Goal: Task Accomplishment & Management: Manage account settings

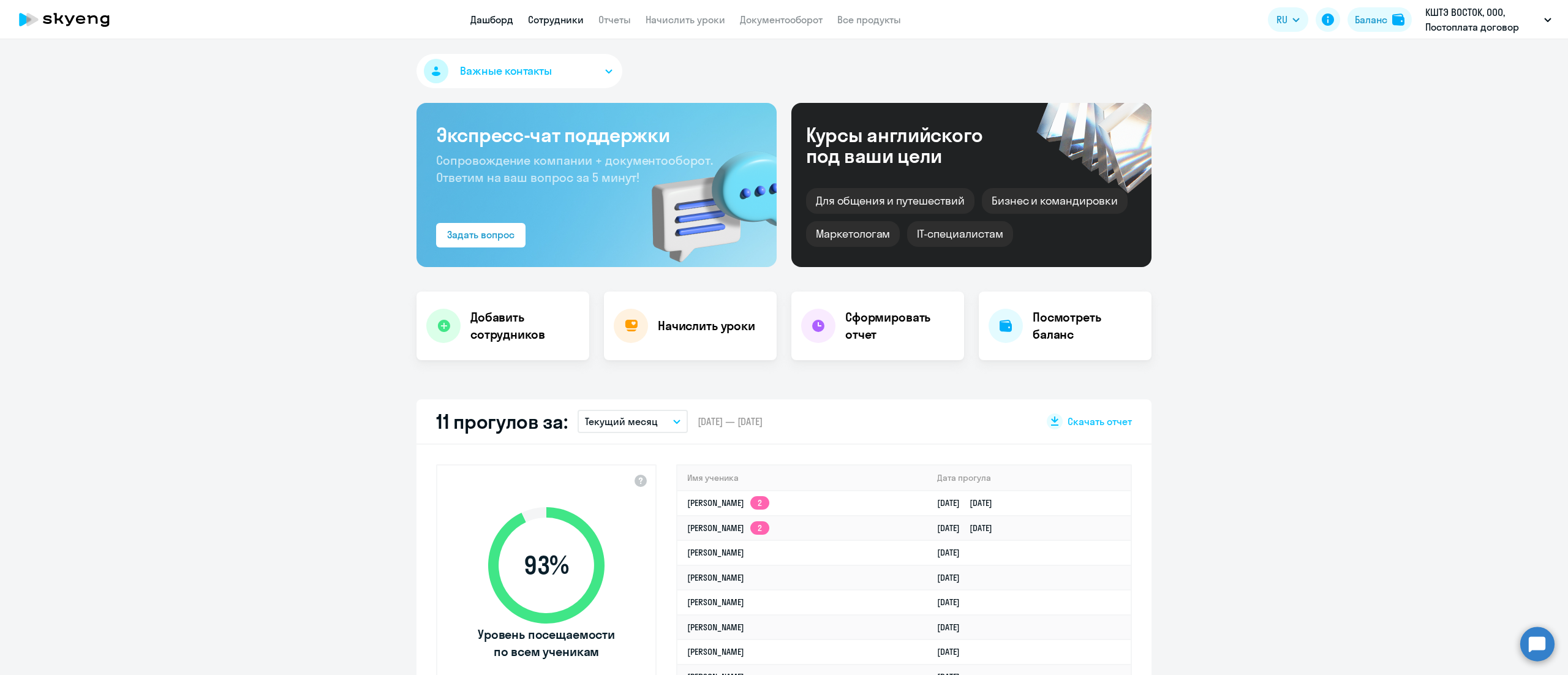
click at [571, 24] on link "Сотрудники" at bounding box center [555, 19] width 56 height 13
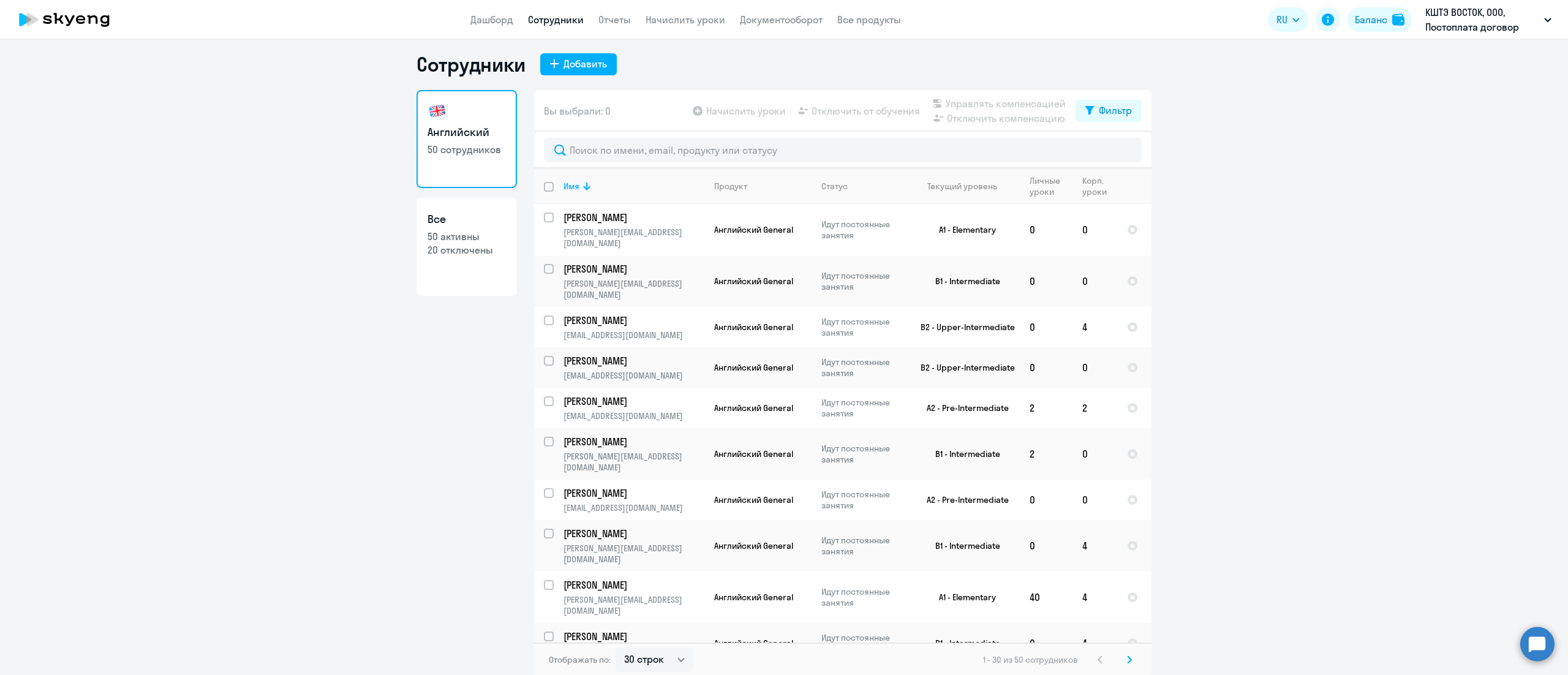
scroll to position [8, 0]
click at [650, 658] on select "30 строк 50 строк 100 строк" at bounding box center [654, 657] width 78 height 24
select select "50"
click at [616, 646] on select "30 строк 50 строк 100 строк" at bounding box center [654, 657] width 78 height 24
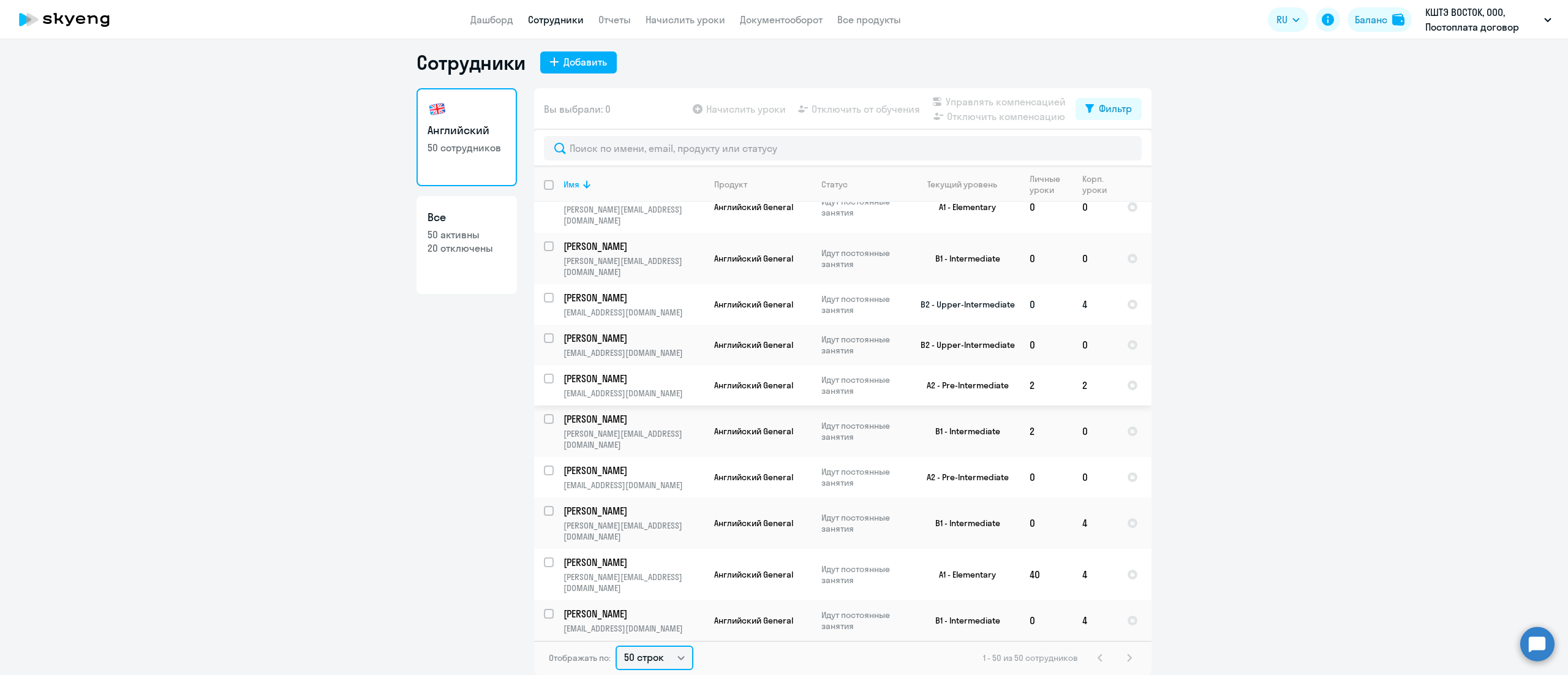
scroll to position [0, 0]
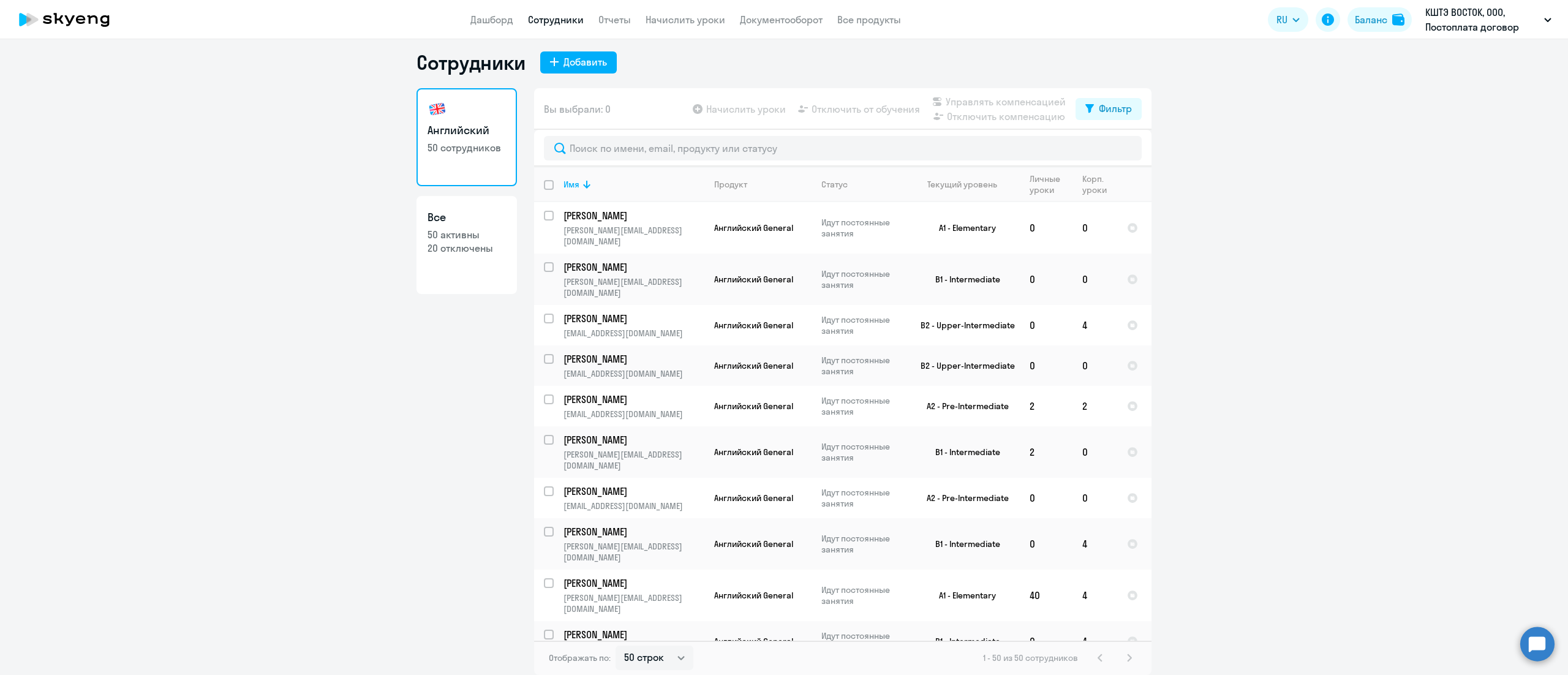
click at [544, 184] on input "deselect all" at bounding box center [555, 192] width 24 height 24
checkbox input "true"
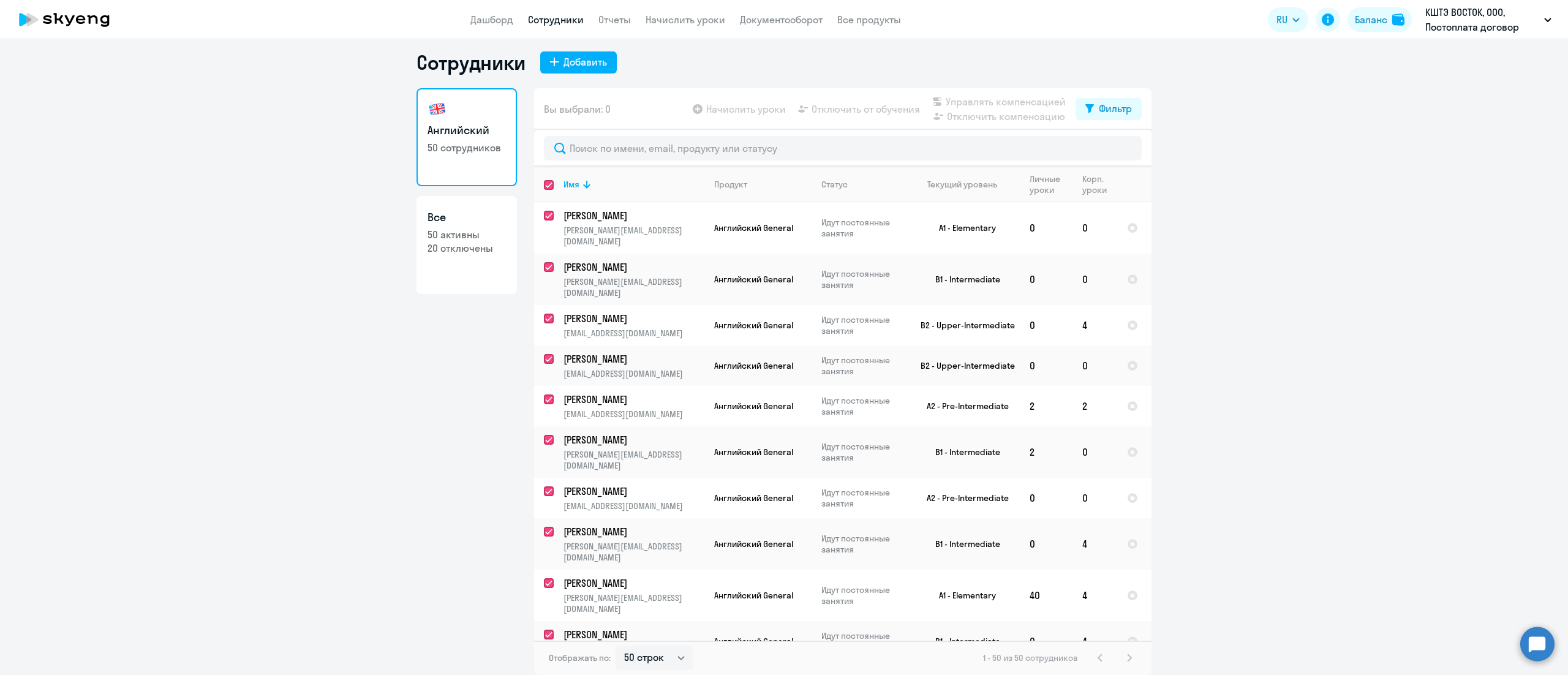
checkbox input "true"
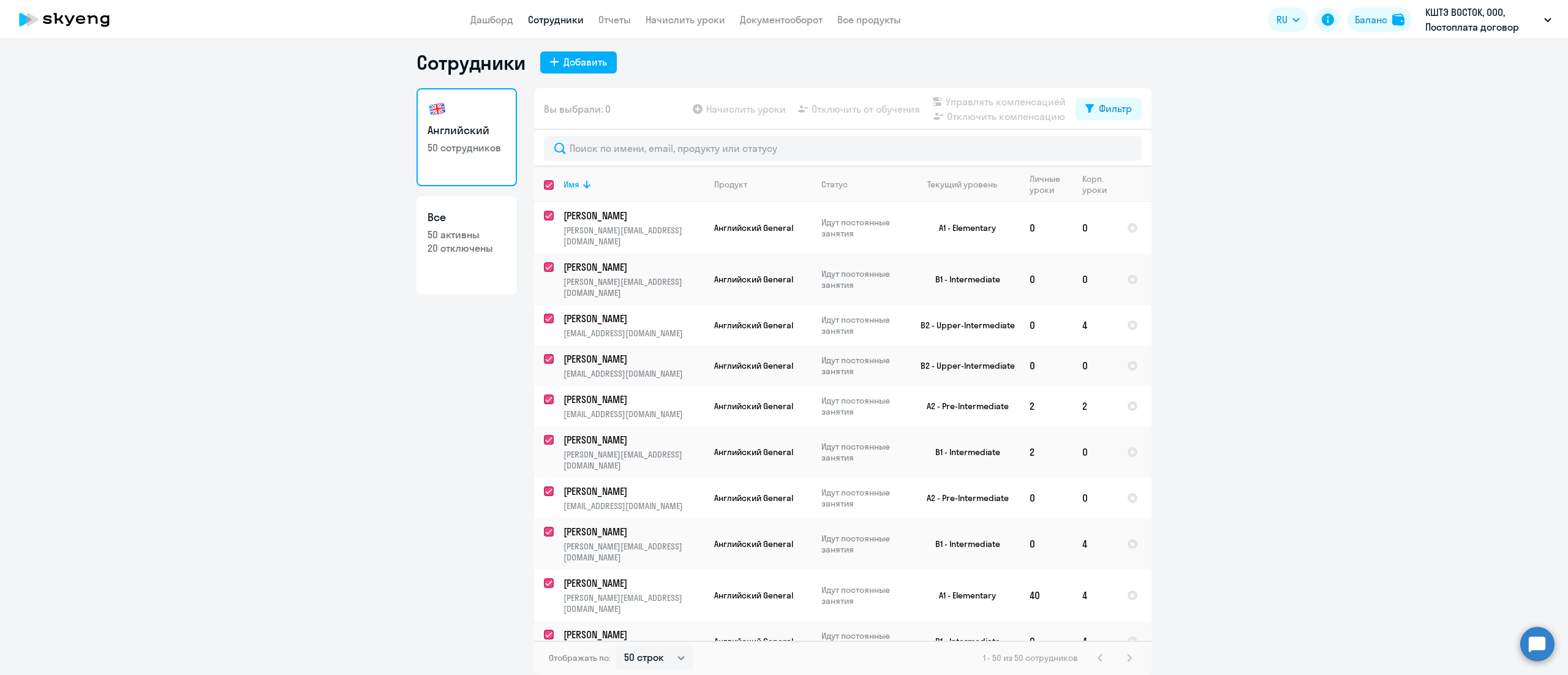
checkbox input "true"
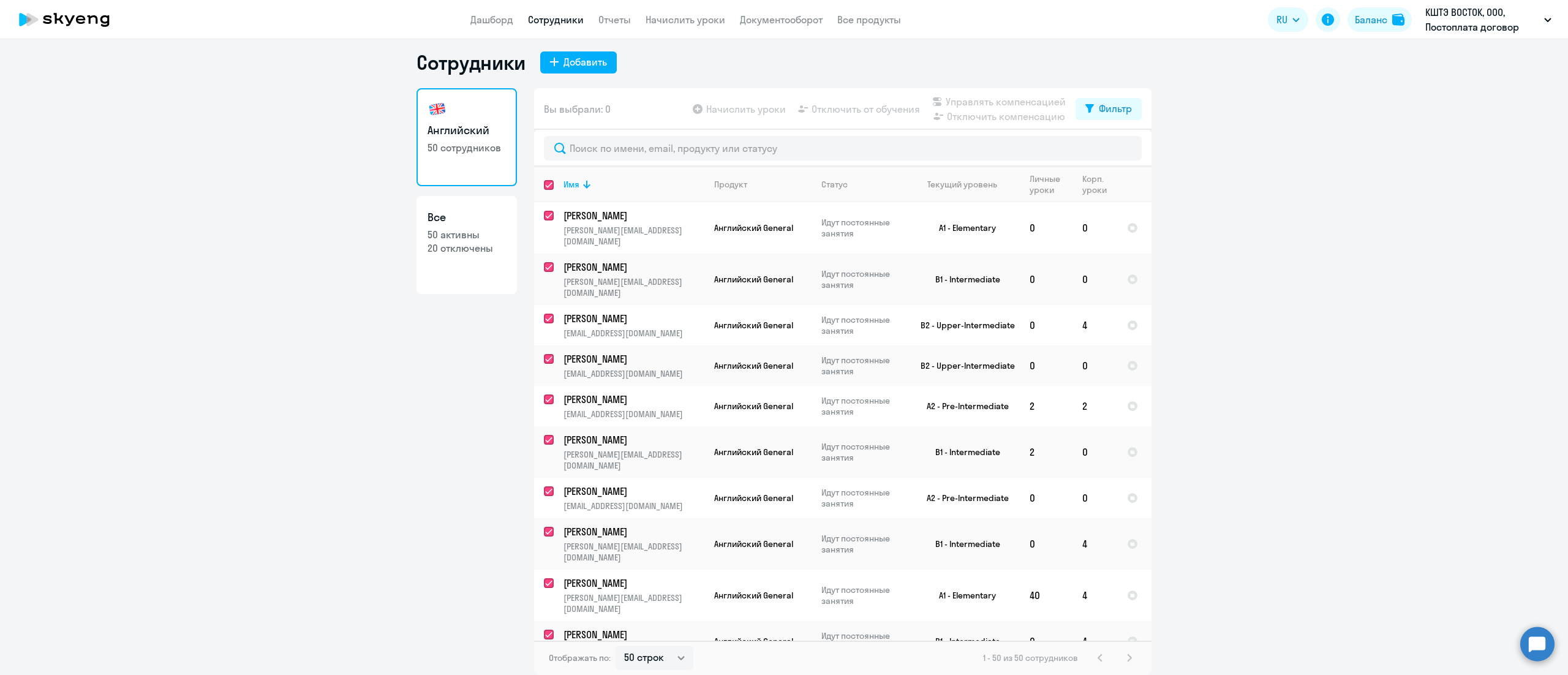
checkbox input "true"
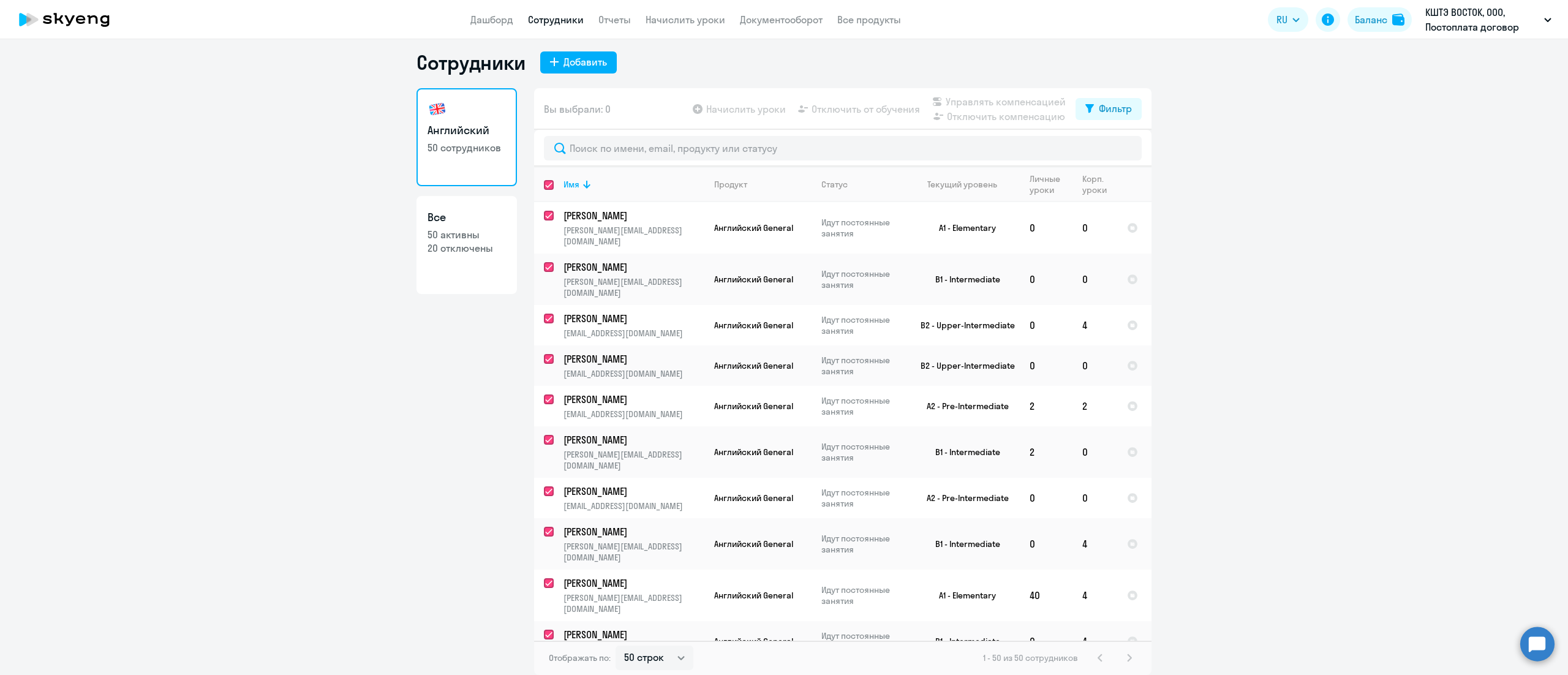
checkbox input "true"
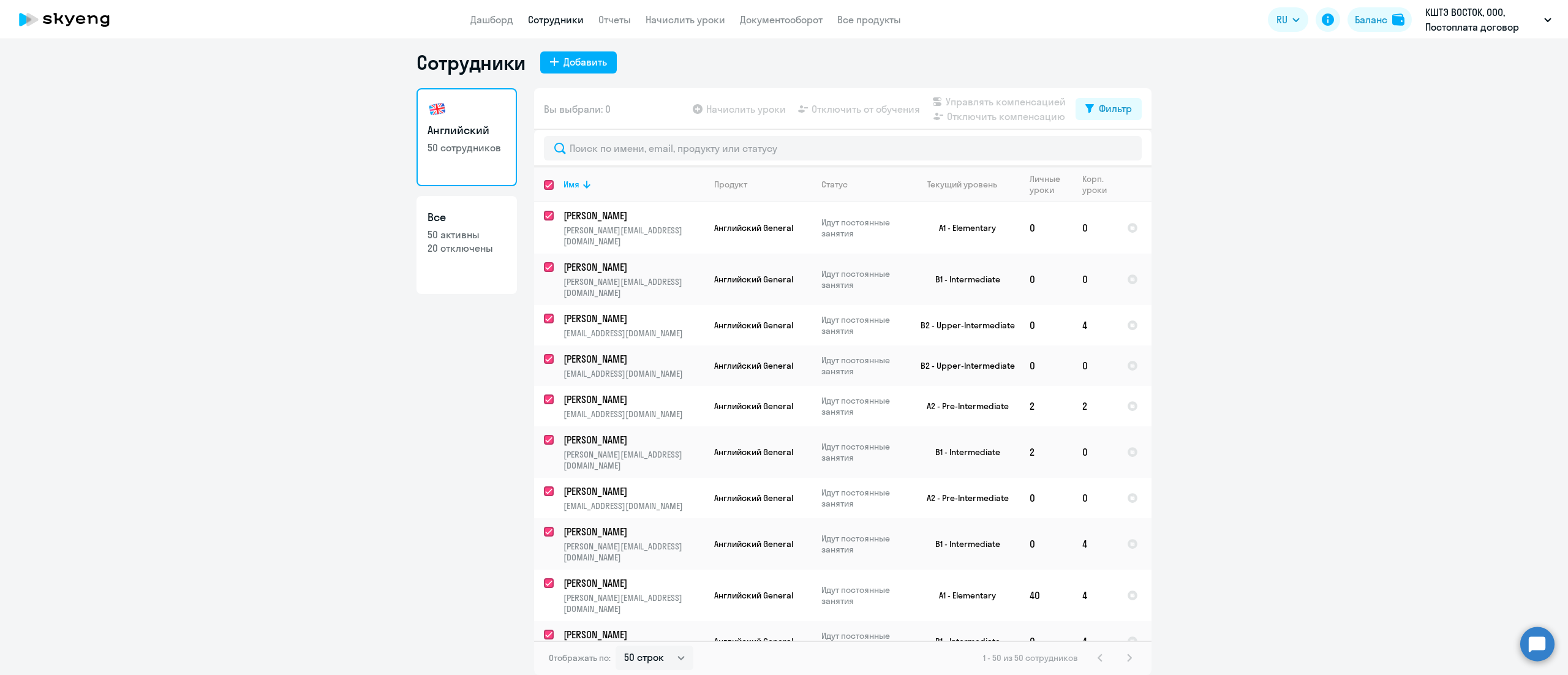
checkbox input "true"
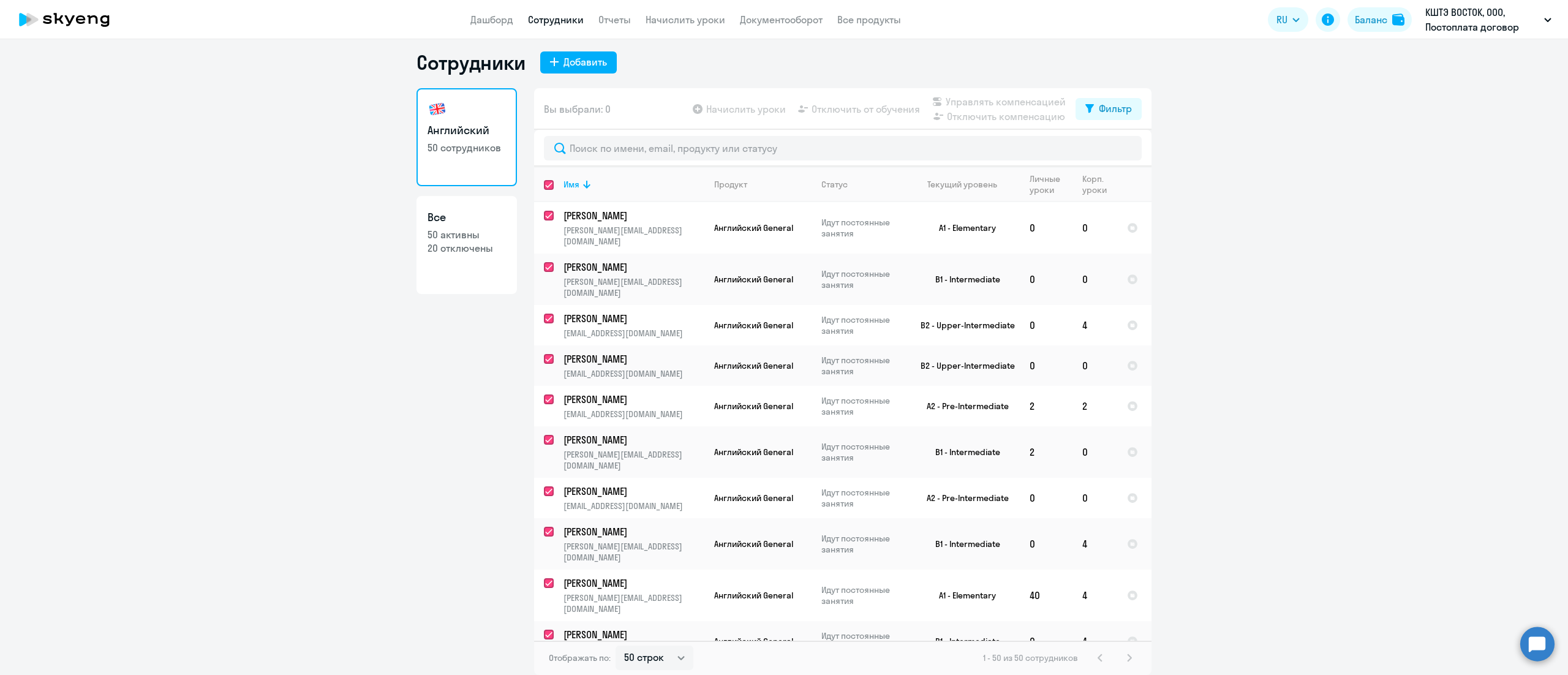
checkbox input "true"
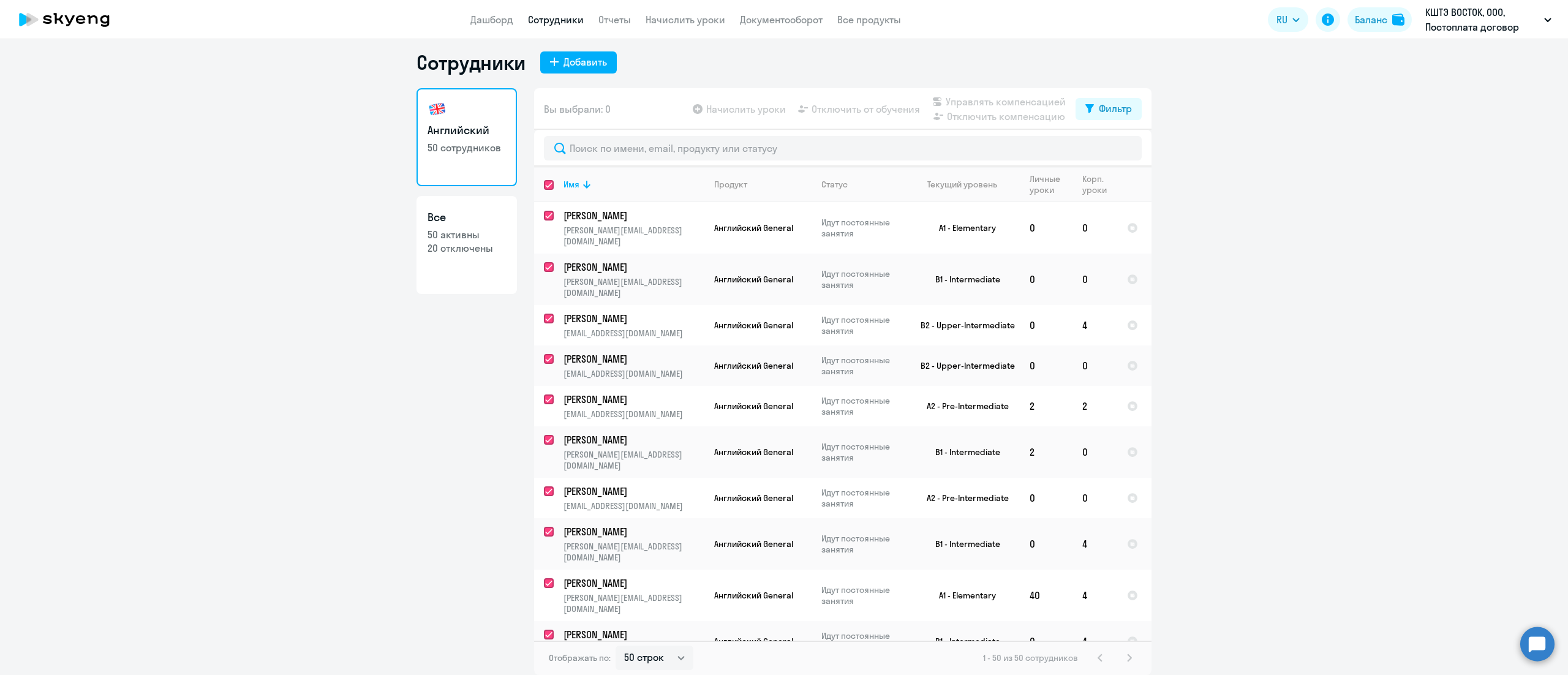
checkbox input "true"
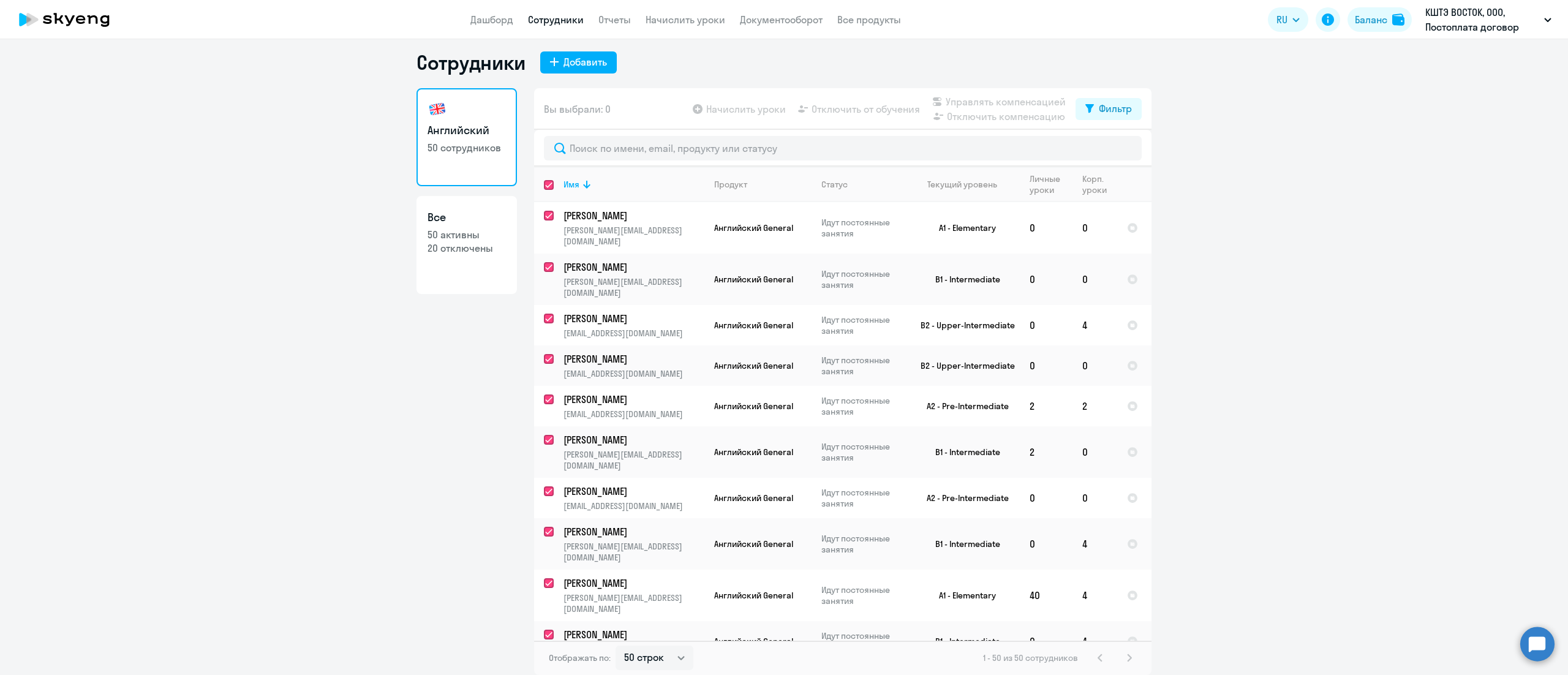
checkbox input "true"
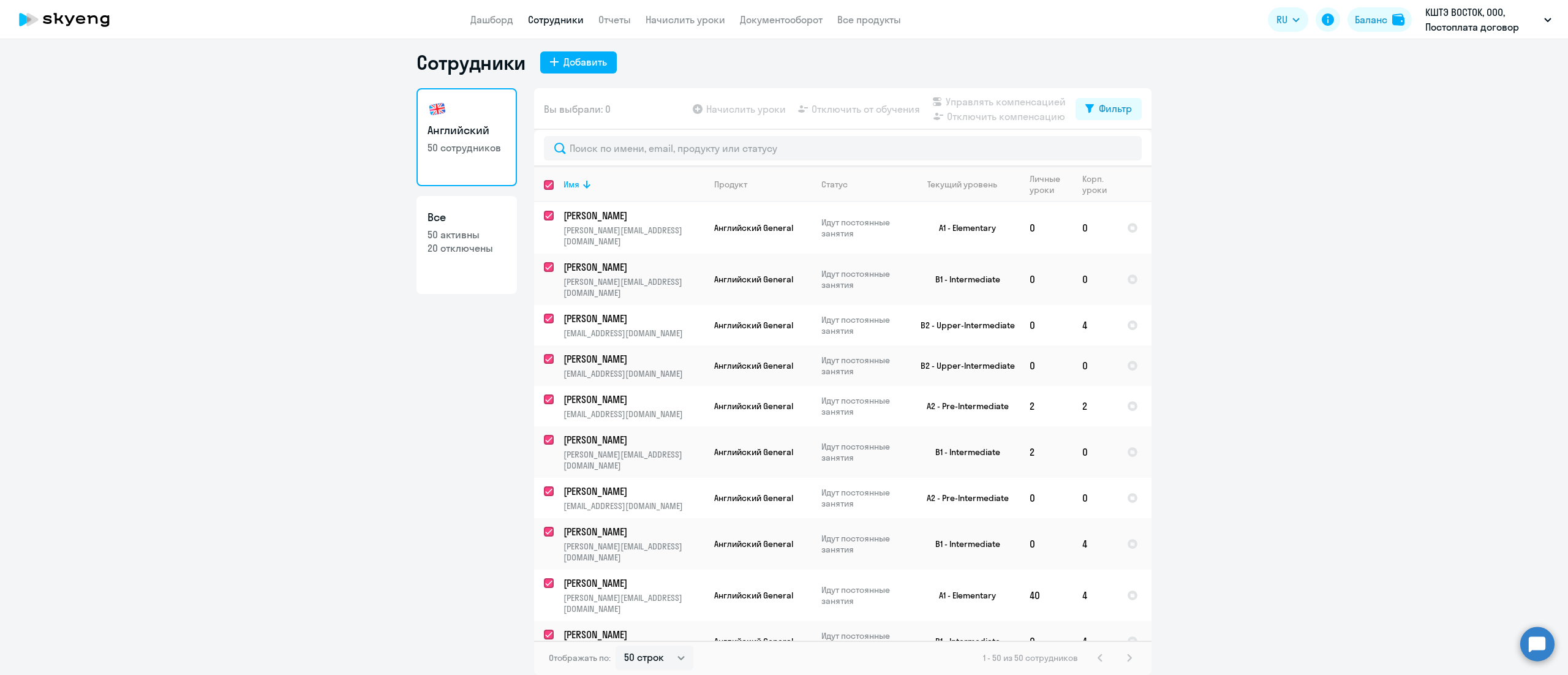
checkbox input "true"
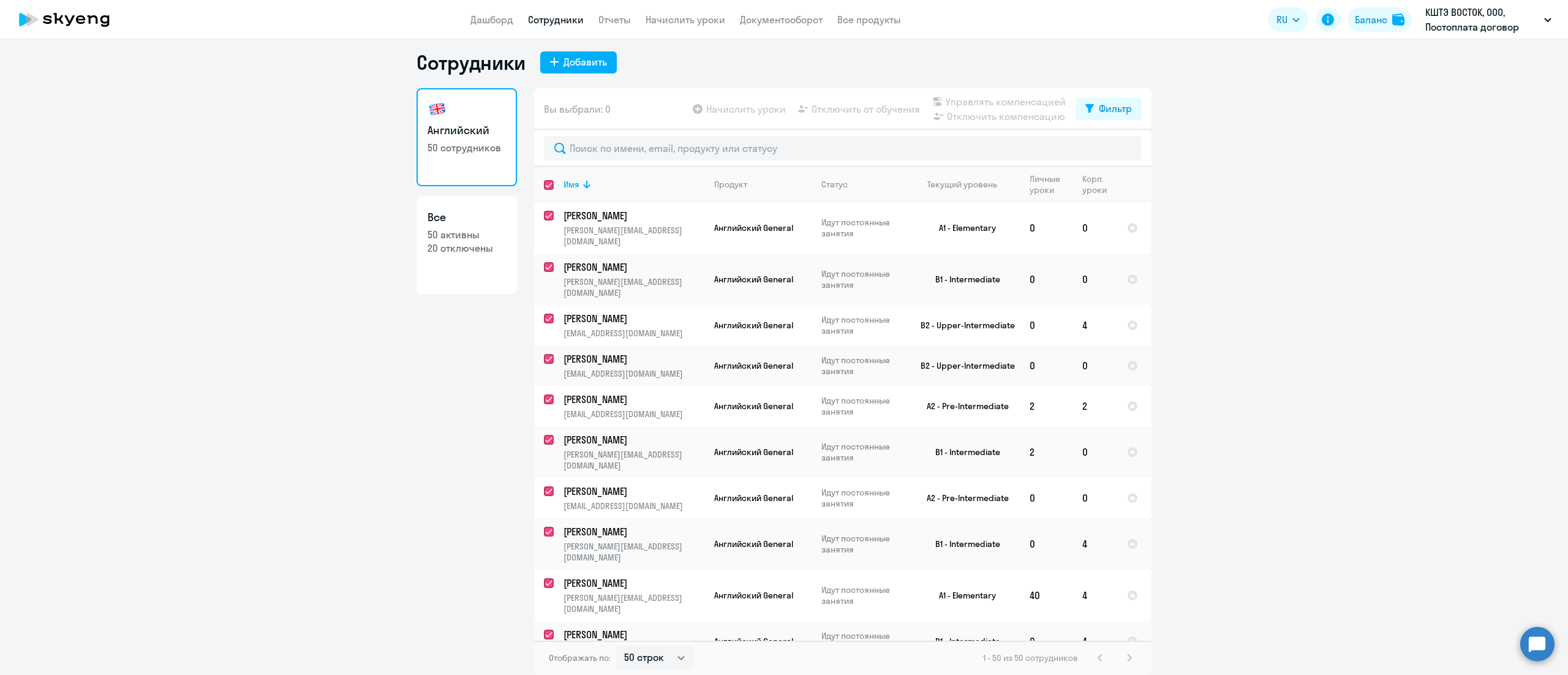
checkbox input "true"
click at [971, 96] on span "Управлять компенсацией" at bounding box center [1006, 102] width 120 height 15
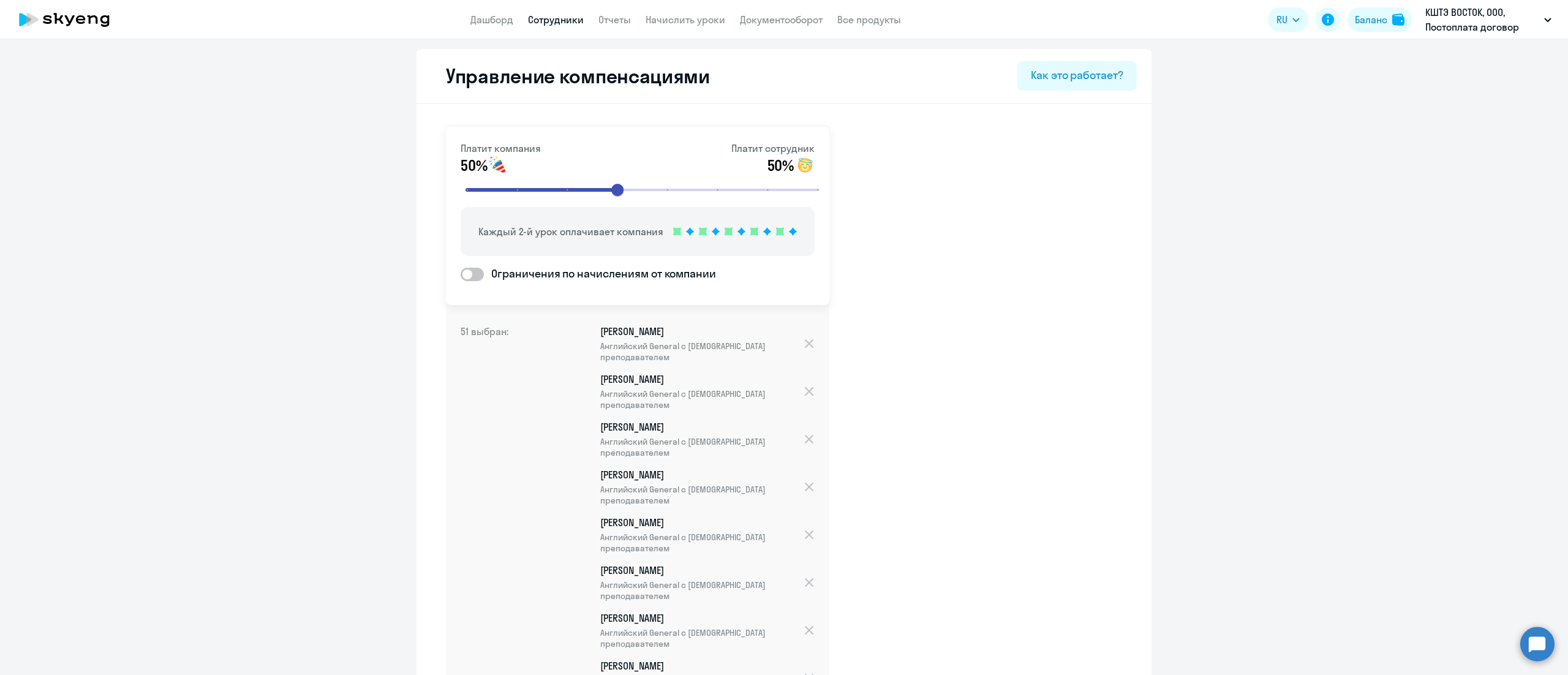
click at [618, 269] on span "Ограничения по начислениям от компании" at bounding box center [600, 274] width 232 height 16
click at [460, 274] on input "Ограничения по начислениям от компании" at bounding box center [460, 274] width 1 height 1
checkbox input "true"
select select "MONTHLY"
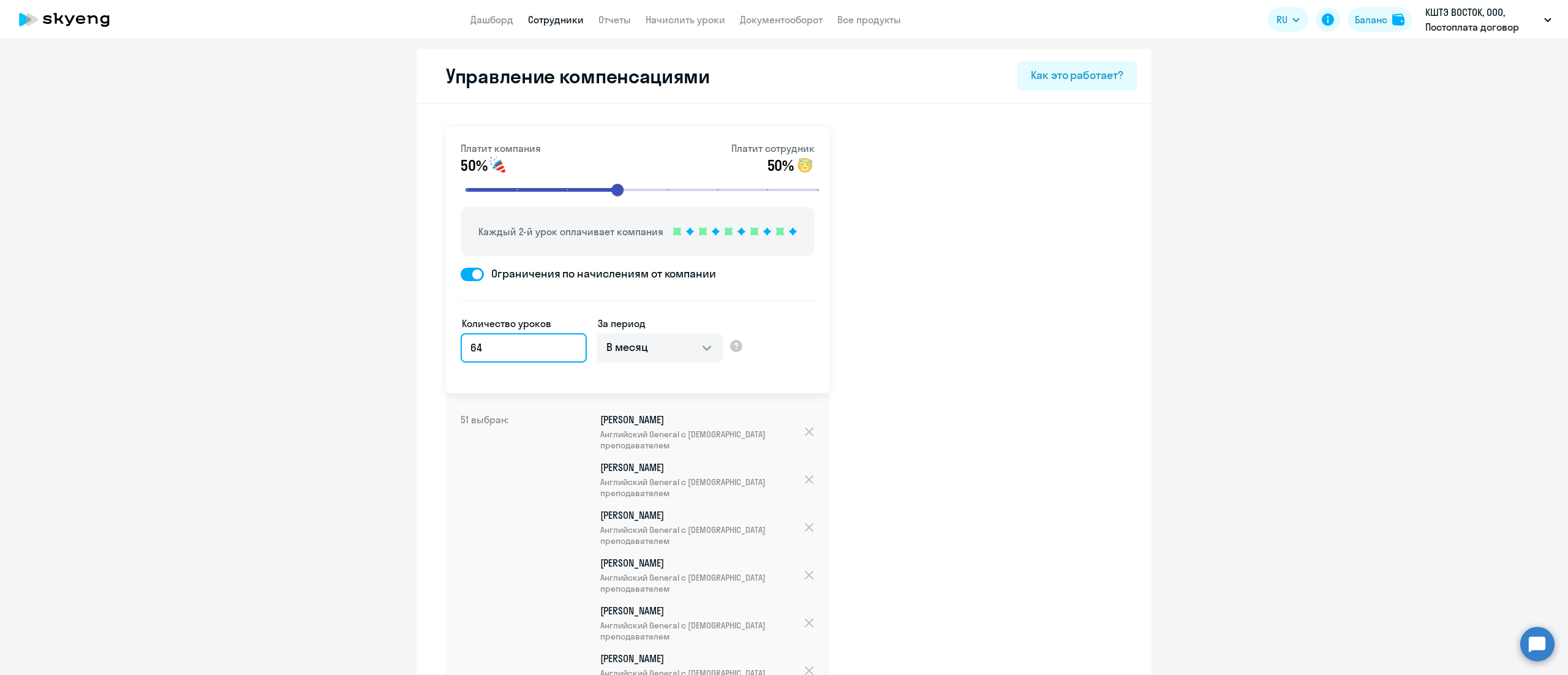
click at [504, 347] on input "64" at bounding box center [523, 348] width 126 height 29
type input "2"
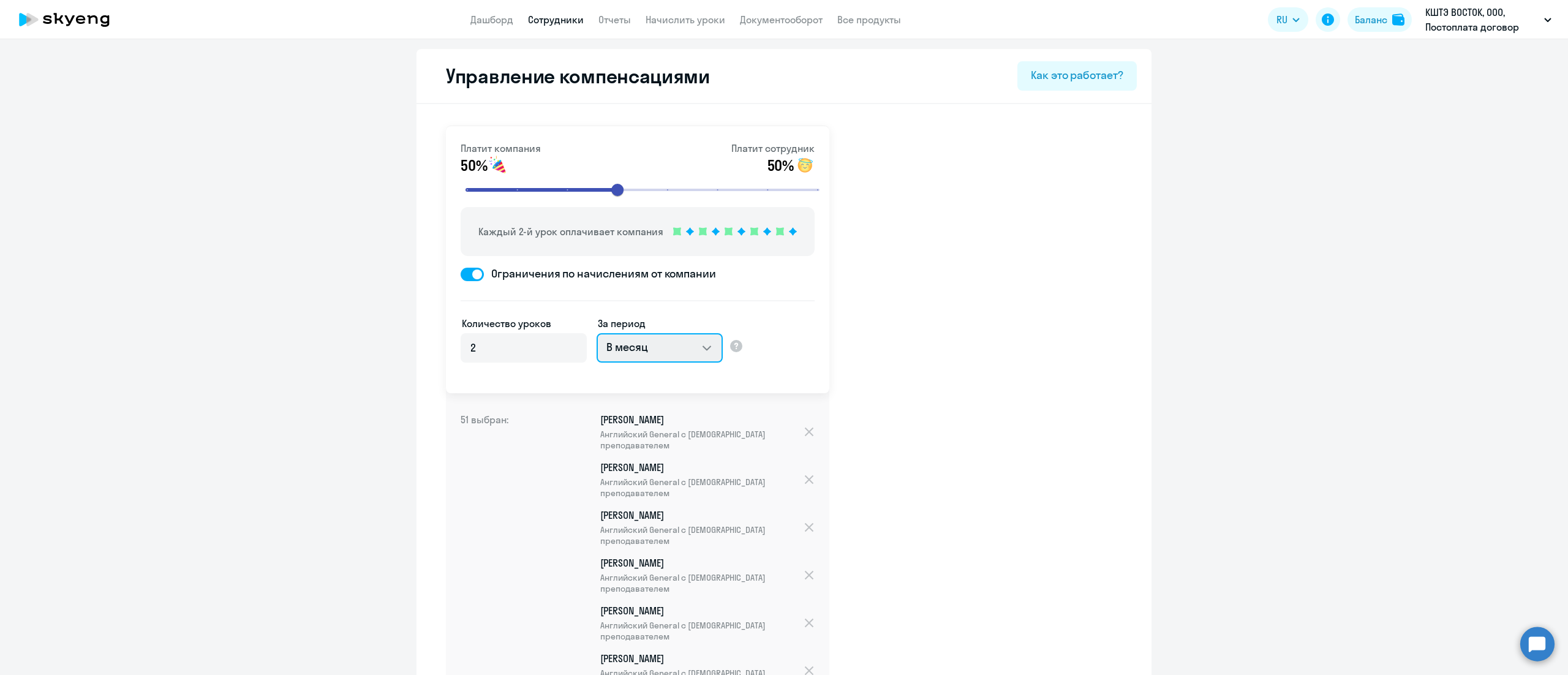
click at [694, 350] on select "В месяц За квартал В год За все время обучения" at bounding box center [659, 348] width 126 height 29
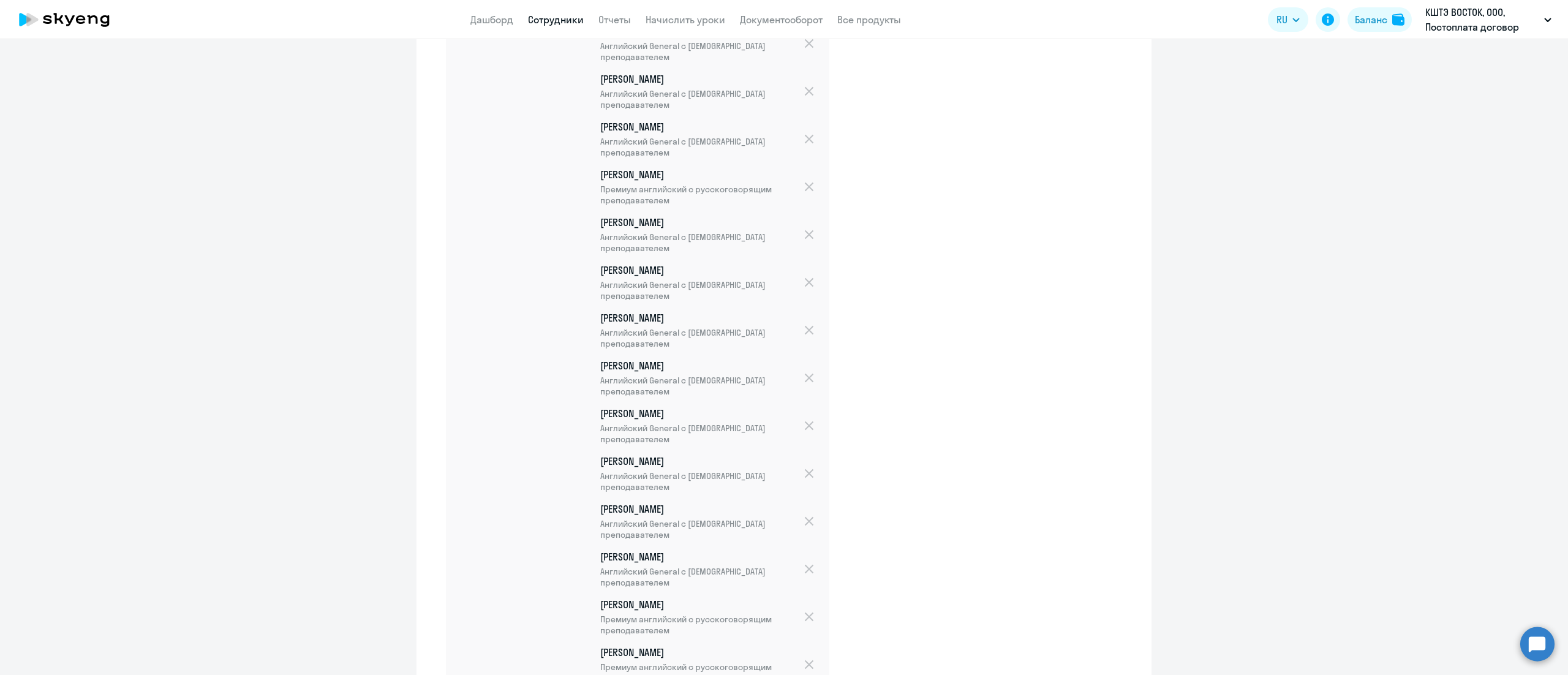
scroll to position [2278, 0]
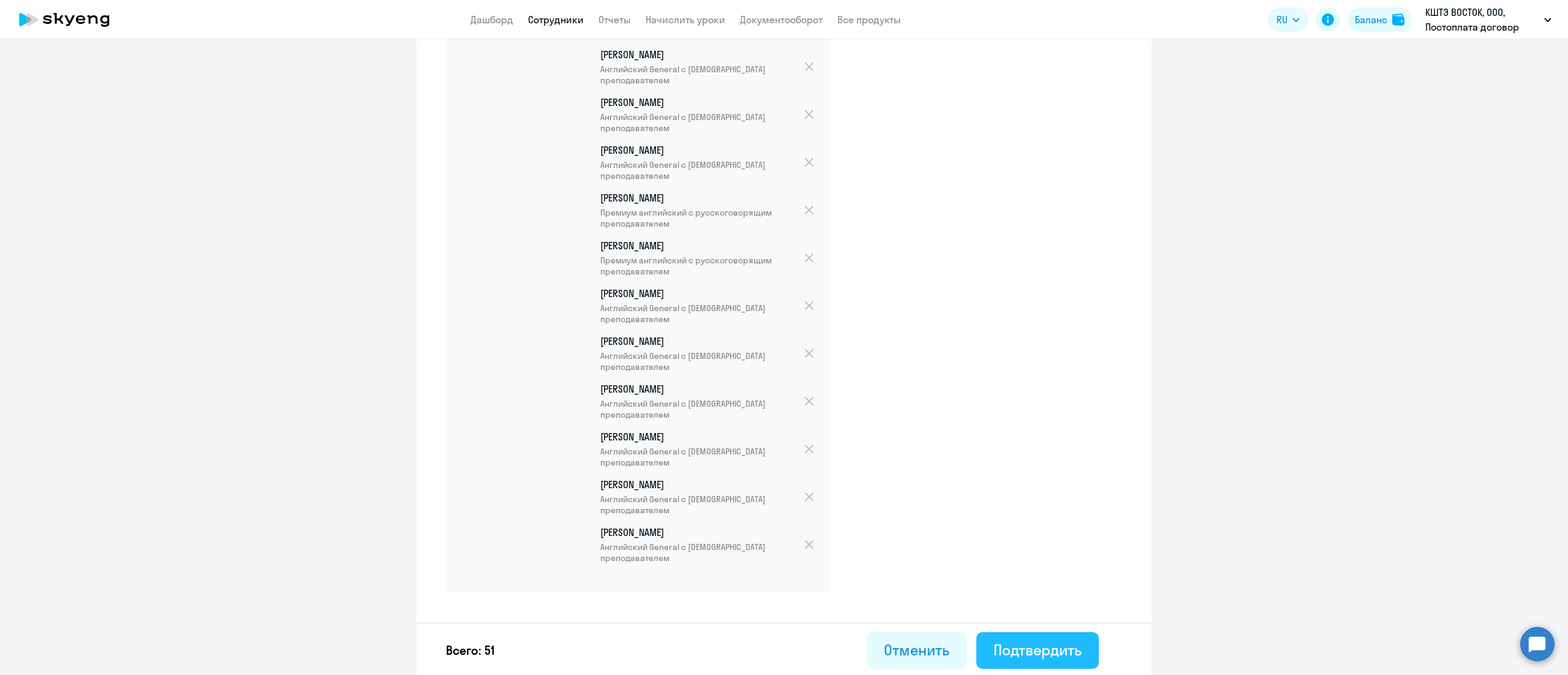
click at [1001, 647] on div "Подтвердить" at bounding box center [1038, 651] width 88 height 20
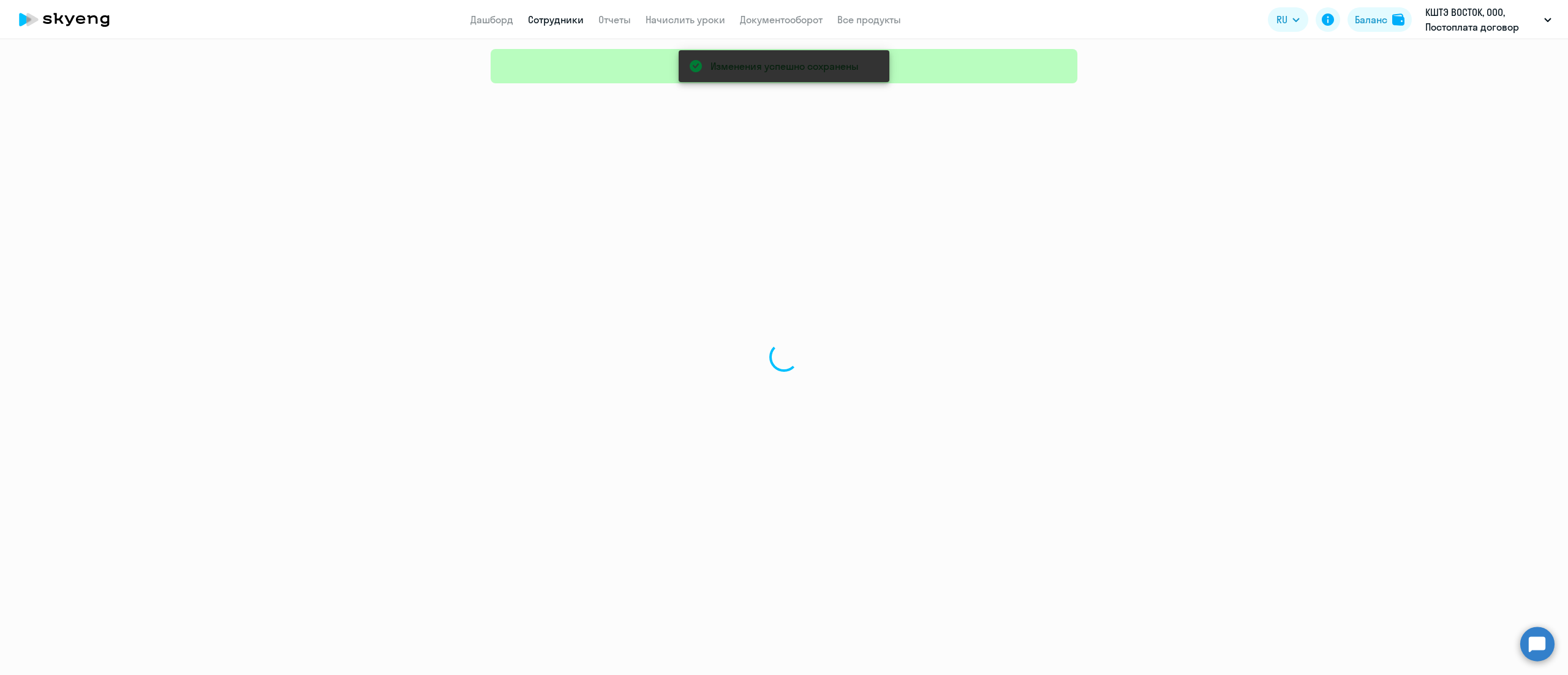
select select "30"
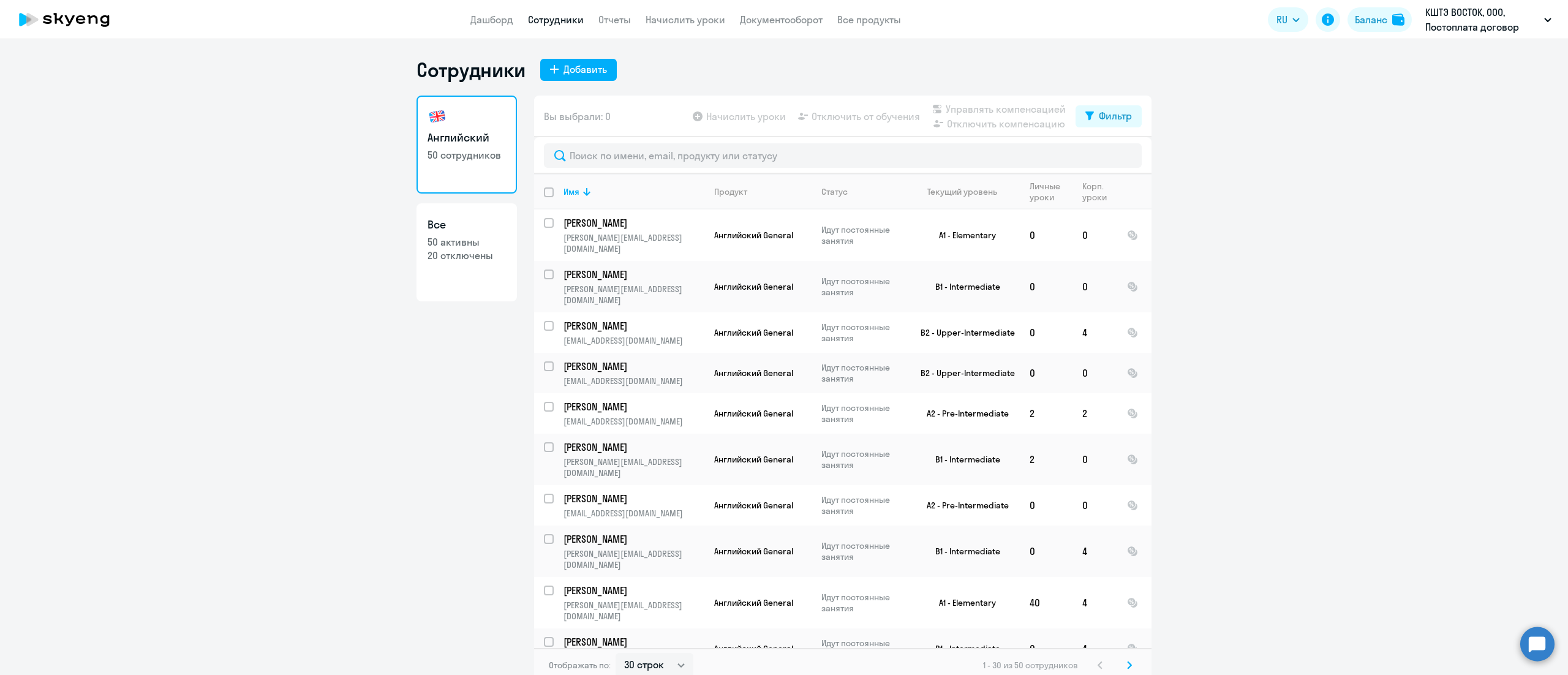
drag, startPoint x: 675, startPoint y: 16, endPoint x: 686, endPoint y: 36, distance: 22.8
click at [675, 16] on link "Начислить уроки" at bounding box center [685, 19] width 79 height 13
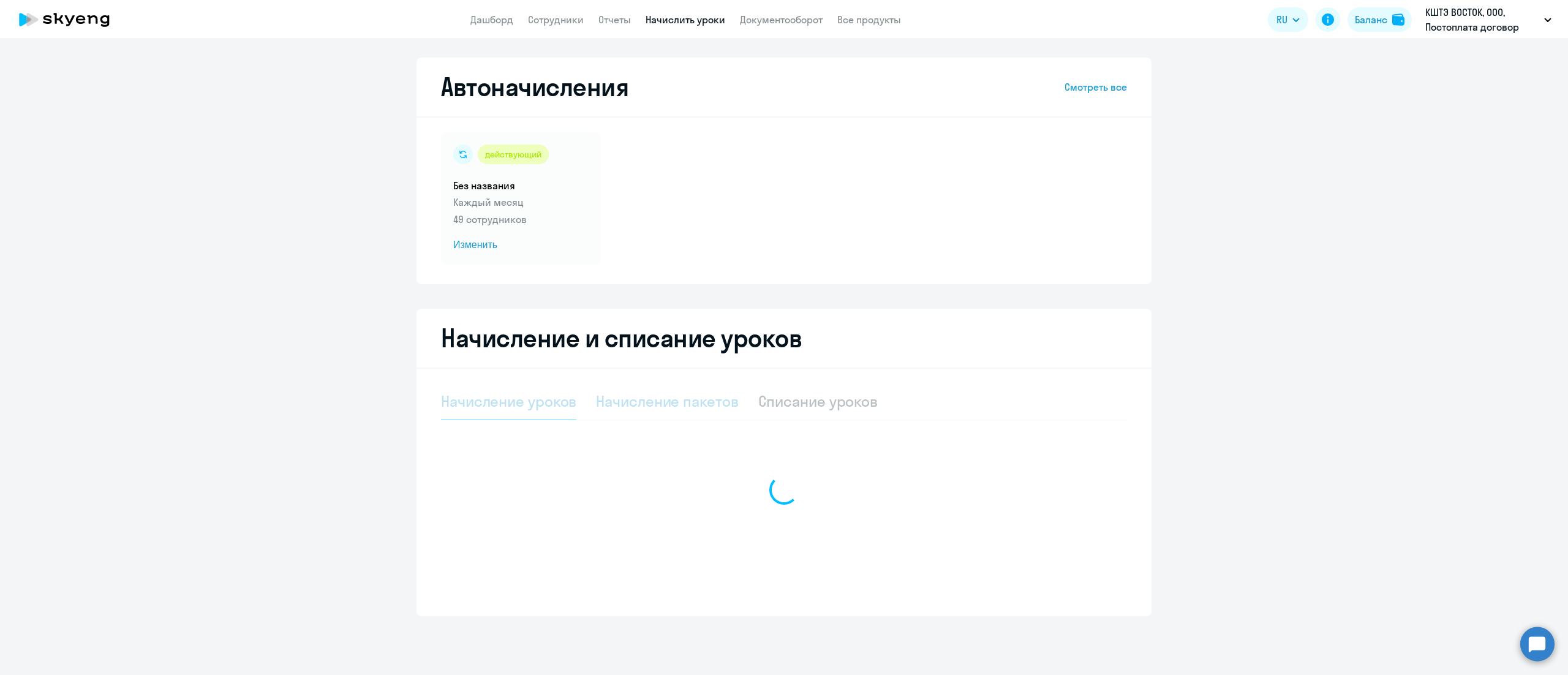
select select "10"
